Goal: Task Accomplishment & Management: Complete application form

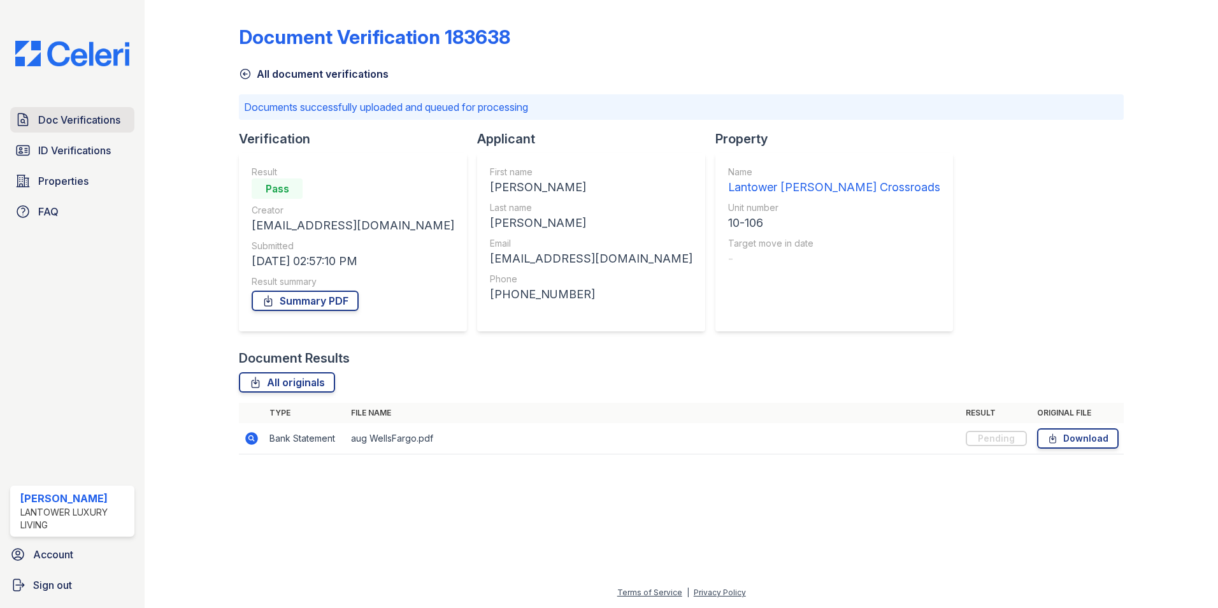
click at [59, 119] on span "Doc Verifications" at bounding box center [79, 119] width 82 height 15
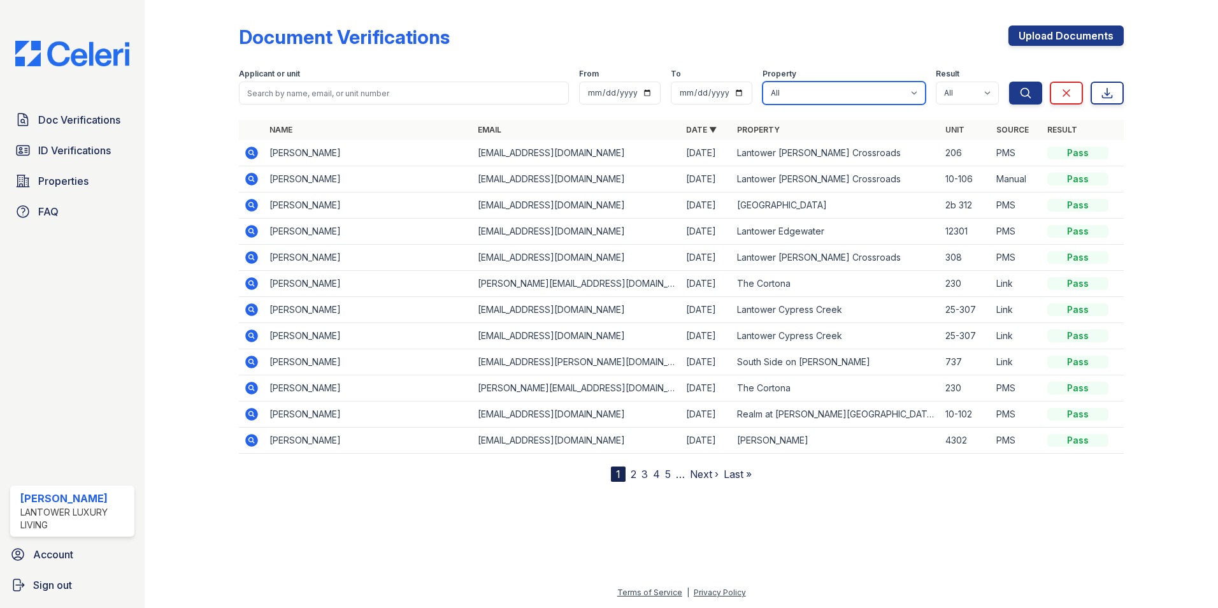
drag, startPoint x: 796, startPoint y: 89, endPoint x: 796, endPoint y: 97, distance: 8.3
click at [796, 89] on select "All Lantower [PERSON_NAME] [GEOGRAPHIC_DATA] [GEOGRAPHIC_DATA][PERSON_NAME] [GE…" at bounding box center [844, 93] width 163 height 23
select select "4621"
click at [763, 82] on select "All Lantower [PERSON_NAME] [GEOGRAPHIC_DATA] [GEOGRAPHIC_DATA][PERSON_NAME] [GE…" at bounding box center [844, 93] width 163 height 23
click at [1018, 90] on button "Search" at bounding box center [1025, 93] width 33 height 23
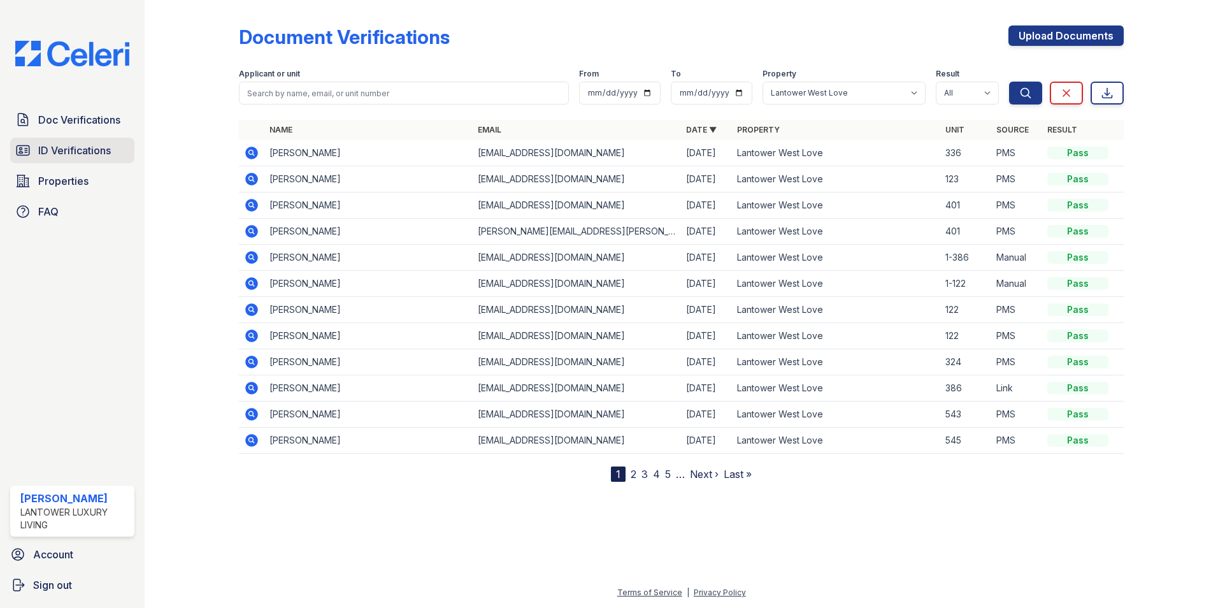
click at [78, 150] on span "ID Verifications" at bounding box center [74, 150] width 73 height 15
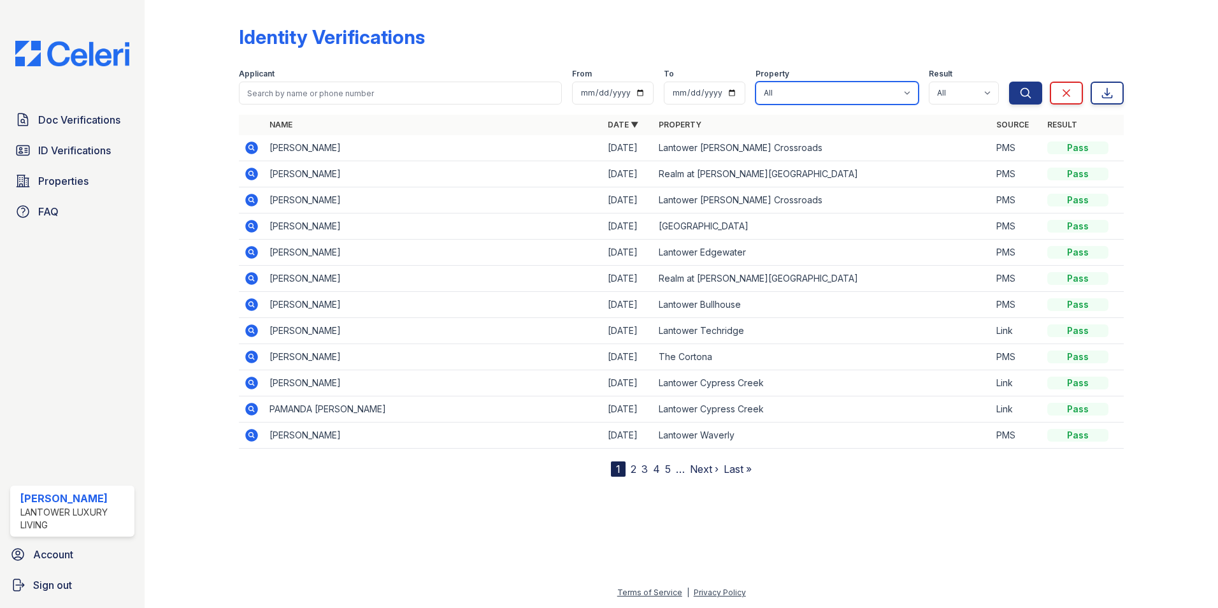
drag, startPoint x: 822, startPoint y: 94, endPoint x: 820, endPoint y: 105, distance: 11.0
click at [822, 94] on select "All Lantower [PERSON_NAME] [GEOGRAPHIC_DATA] [GEOGRAPHIC_DATA][PERSON_NAME] [GE…" at bounding box center [837, 93] width 163 height 23
select select "4621"
click at [758, 82] on select "All Lantower [PERSON_NAME] [GEOGRAPHIC_DATA] [GEOGRAPHIC_DATA][PERSON_NAME] [GE…" at bounding box center [837, 93] width 163 height 23
click at [1027, 89] on icon "submit" at bounding box center [1026, 93] width 13 height 13
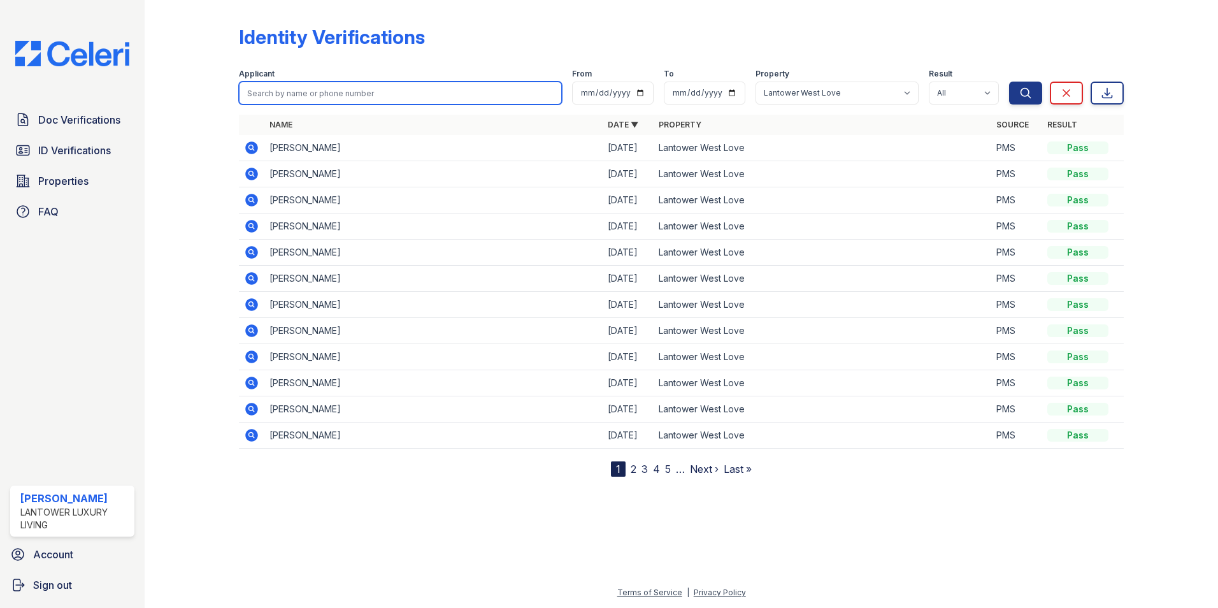
click at [285, 89] on input "search" at bounding box center [400, 93] width 323 height 23
type input "[PERSON_NAME]"
click at [1009, 82] on button "Search" at bounding box center [1025, 93] width 33 height 23
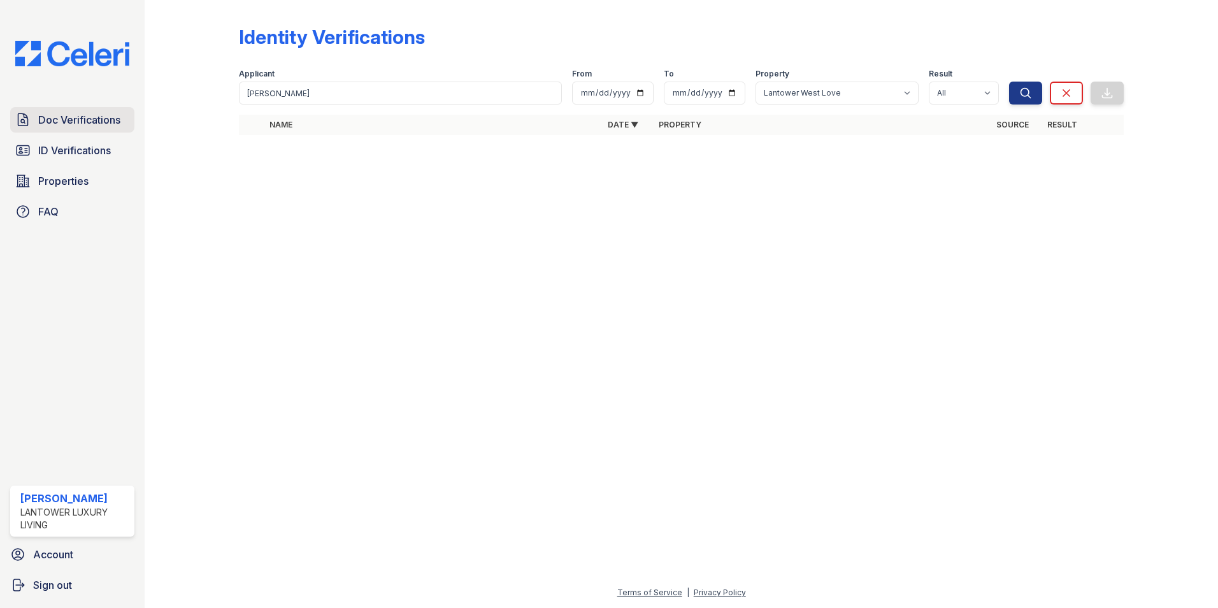
click at [48, 127] on span "Doc Verifications" at bounding box center [79, 119] width 82 height 15
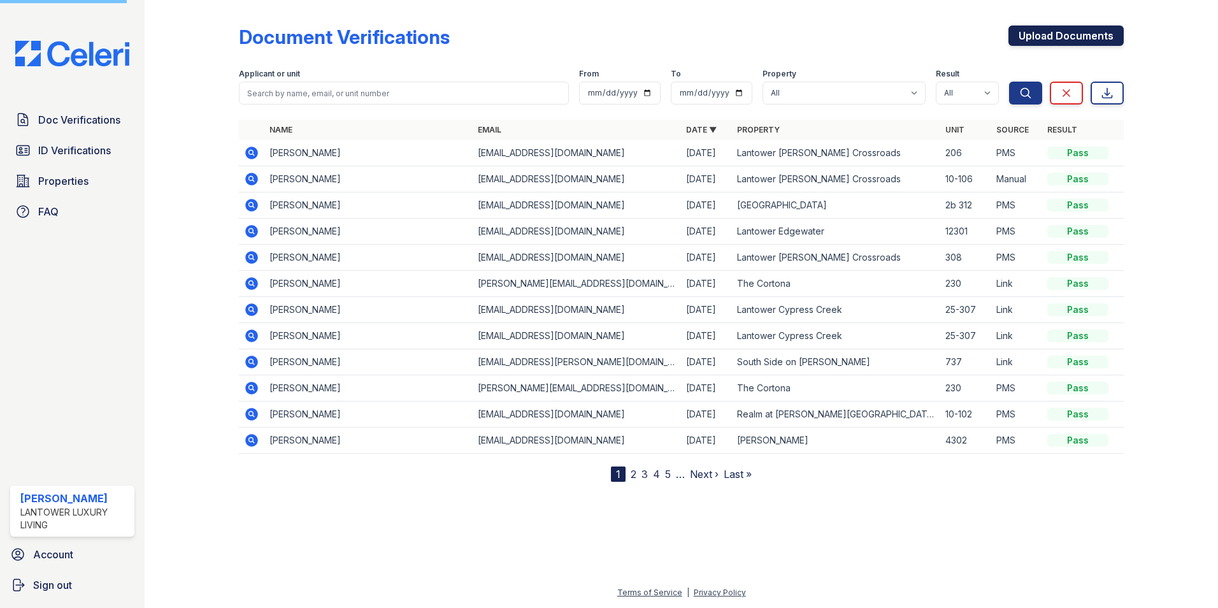
click at [1032, 31] on link "Upload Documents" at bounding box center [1066, 35] width 115 height 20
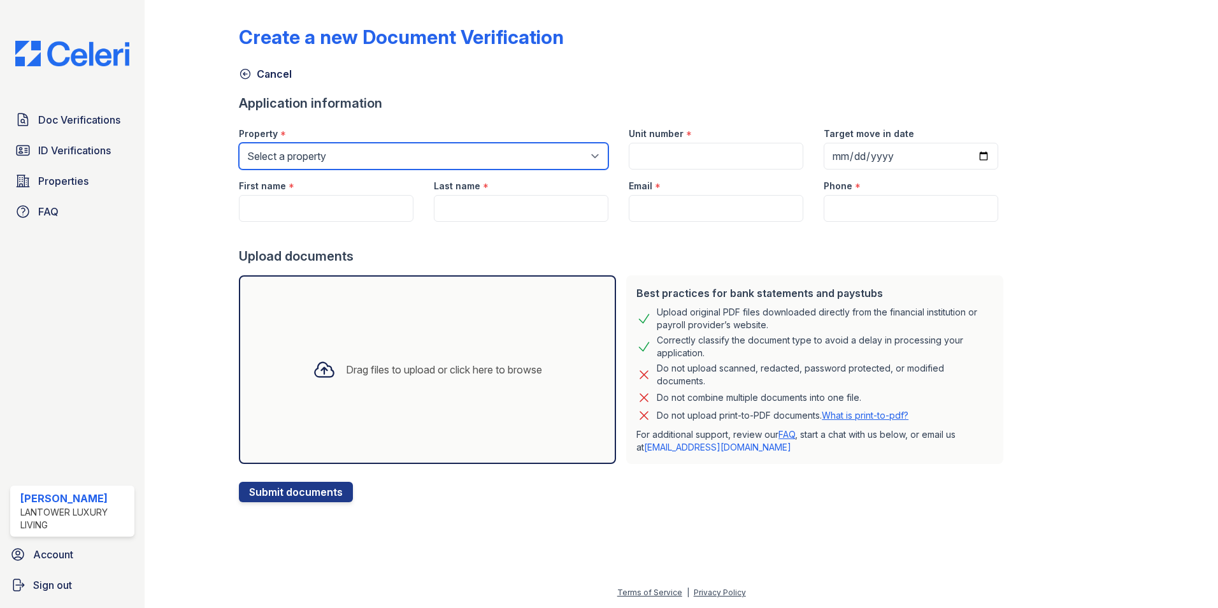
click at [310, 152] on select "Select a property Lantower [PERSON_NAME] [GEOGRAPHIC_DATA] [GEOGRAPHIC_DATA][PE…" at bounding box center [424, 156] width 370 height 27
select select "4618"
click at [239, 143] on select "Select a property Lantower [PERSON_NAME] [GEOGRAPHIC_DATA] [GEOGRAPHIC_DATA][PE…" at bounding box center [424, 156] width 370 height 27
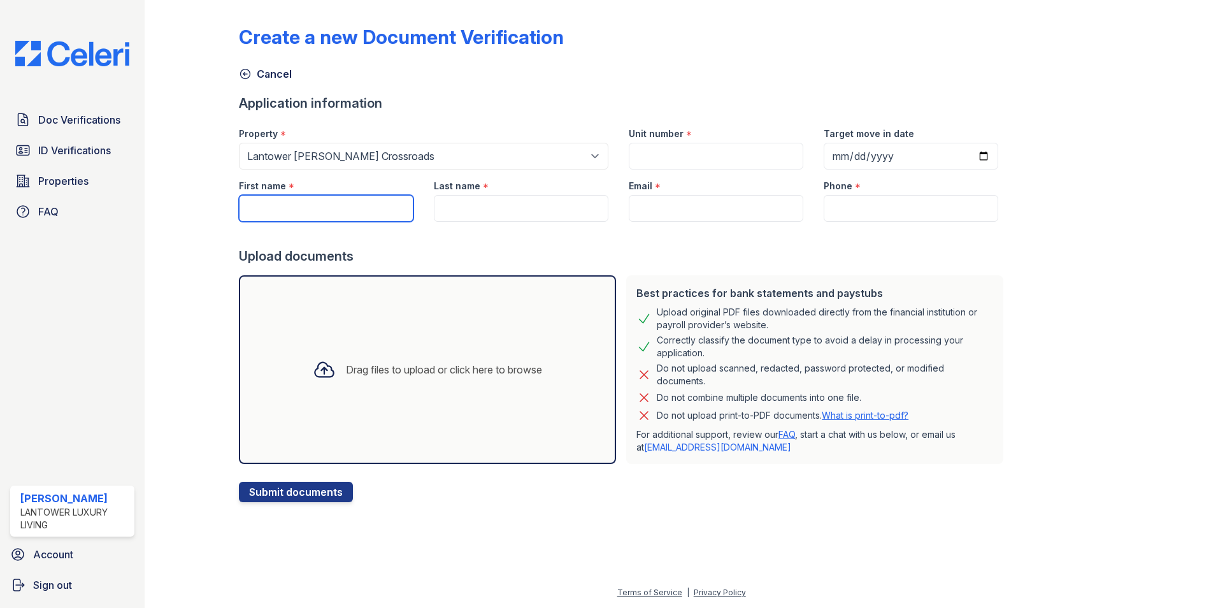
click at [303, 207] on input "First name" at bounding box center [326, 208] width 175 height 27
type input "[PERSON_NAME]"
type input "[EMAIL_ADDRESS][DOMAIN_NAME]"
type input "8132443825"
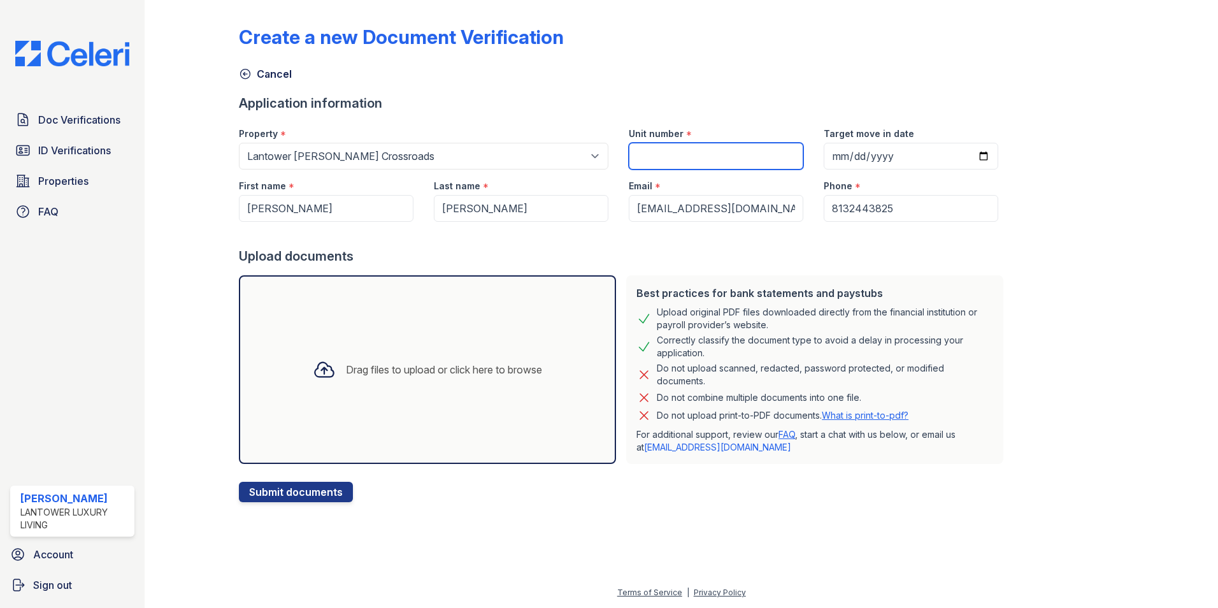
click at [651, 152] on input "Unit number" at bounding box center [716, 156] width 175 height 27
type input "10-106"
click at [362, 370] on div "Drag files to upload or click here to browse" at bounding box center [444, 369] width 196 height 15
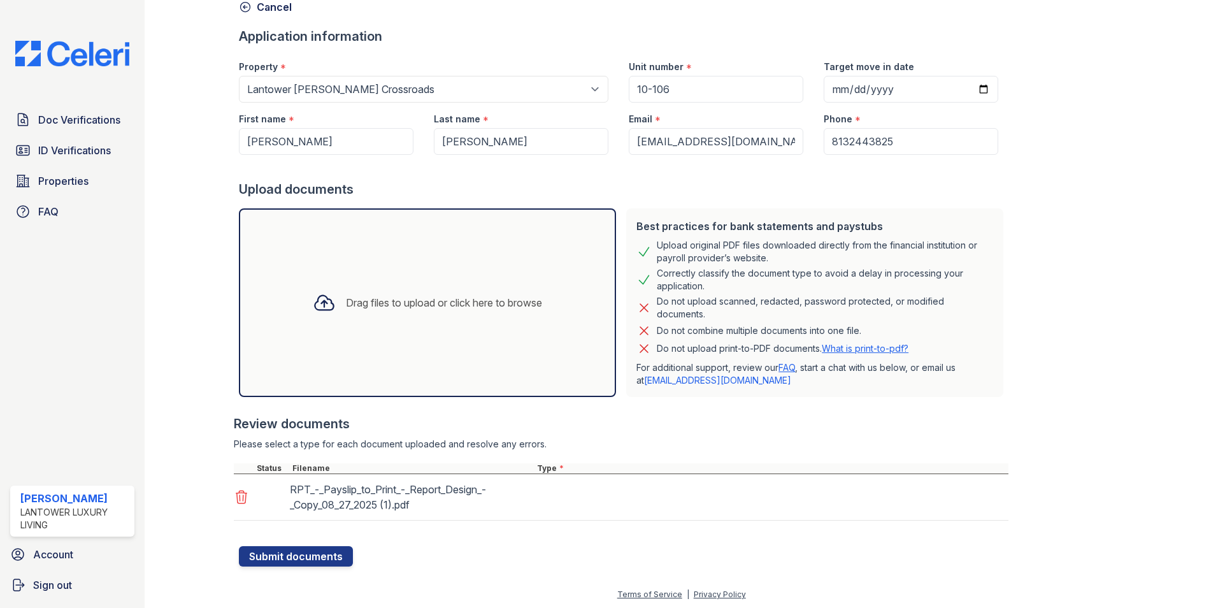
scroll to position [69, 0]
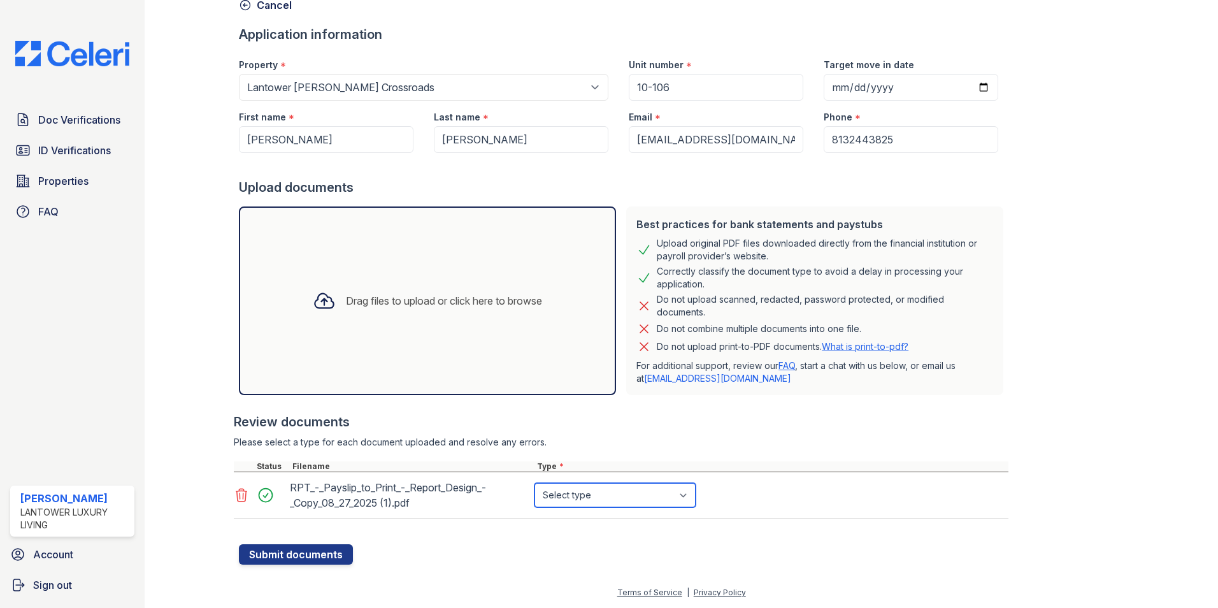
drag, startPoint x: 572, startPoint y: 491, endPoint x: 583, endPoint y: 514, distance: 25.6
click at [572, 491] on select "Select type Paystub Bank Statement Offer Letter Tax Documents Benefit Award Let…" at bounding box center [615, 495] width 161 height 24
select select "paystub"
click at [535, 483] on select "Select type Paystub Bank Statement Offer Letter Tax Documents Benefit Award Let…" at bounding box center [615, 495] width 161 height 24
click at [314, 555] on button "Submit documents" at bounding box center [296, 554] width 114 height 20
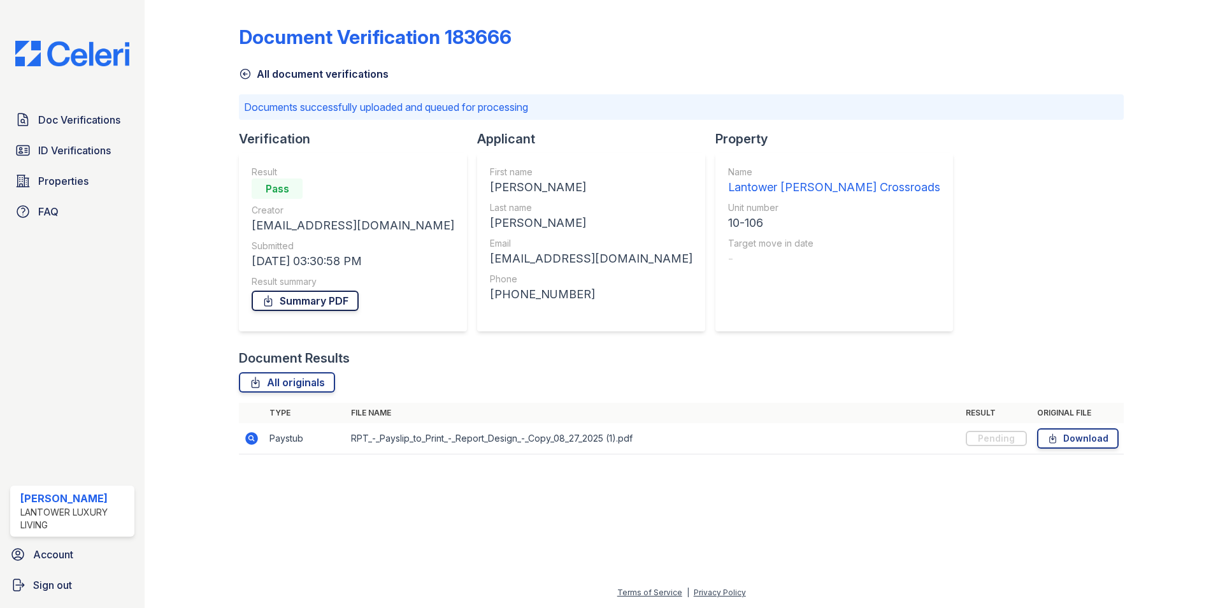
click at [294, 305] on link "Summary PDF" at bounding box center [305, 301] width 107 height 20
